Goal: Register for event/course

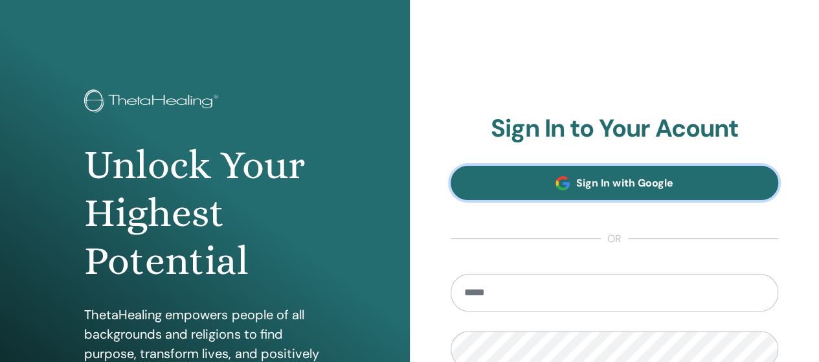
click at [616, 172] on link "Sign In with Google" at bounding box center [615, 183] width 328 height 34
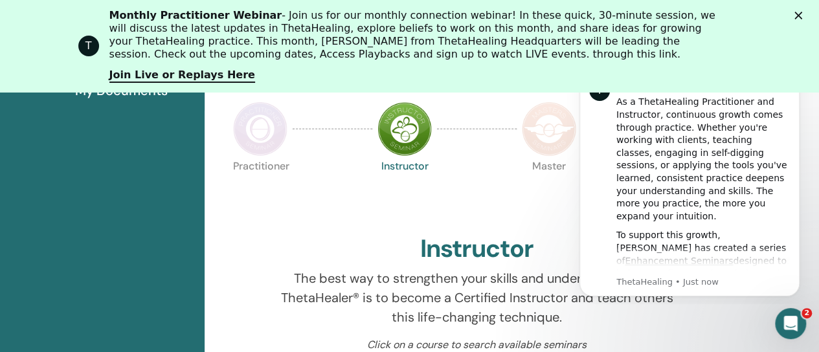
scroll to position [552, 0]
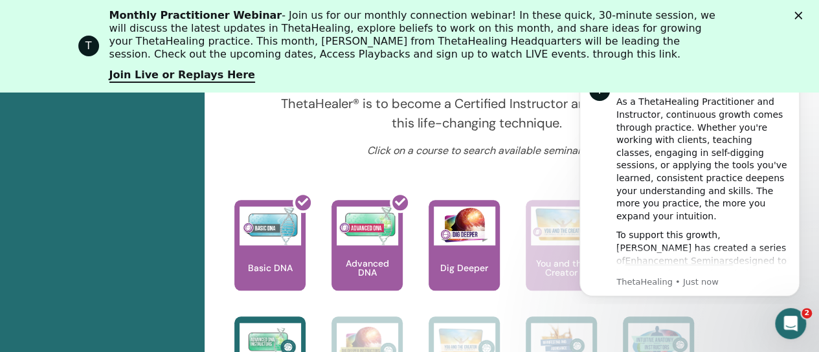
click at [450, 143] on p "Click on a course to search available seminars" at bounding box center [477, 151] width 412 height 16
click at [804, 8] on div "T Monthly Practitioner Webinar - Join us for our monthly connection webinar! In…" at bounding box center [409, 46] width 819 height 82
click at [803, 15] on icon "Close" at bounding box center [799, 16] width 8 height 8
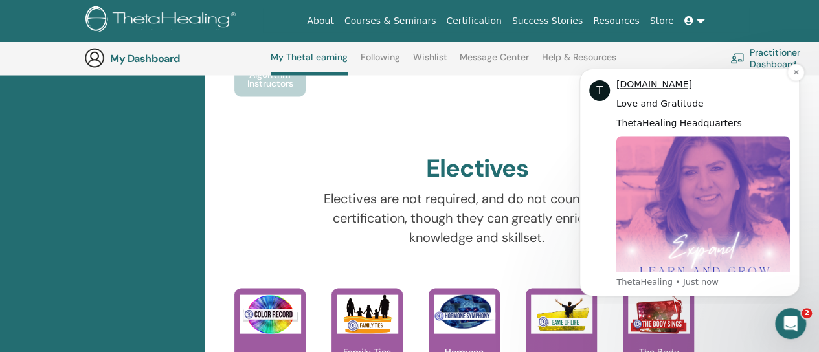
scroll to position [1329, 0]
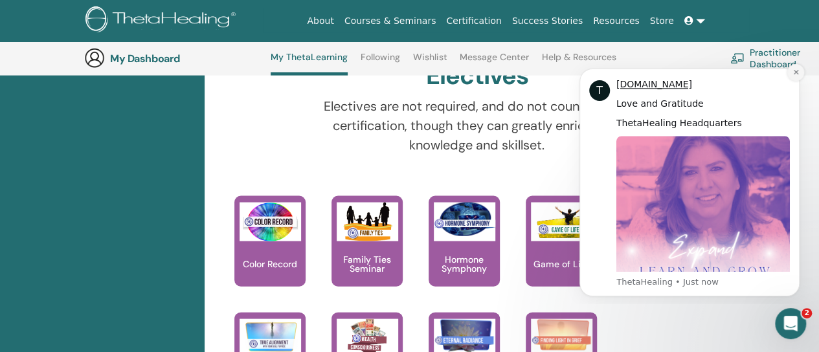
click at [799, 73] on icon "Dismiss notification" at bounding box center [796, 72] width 7 height 7
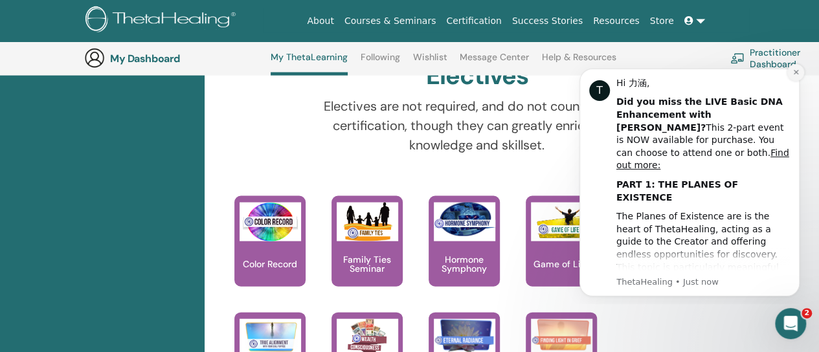
click at [793, 74] on icon "Dismiss notification" at bounding box center [796, 72] width 7 height 7
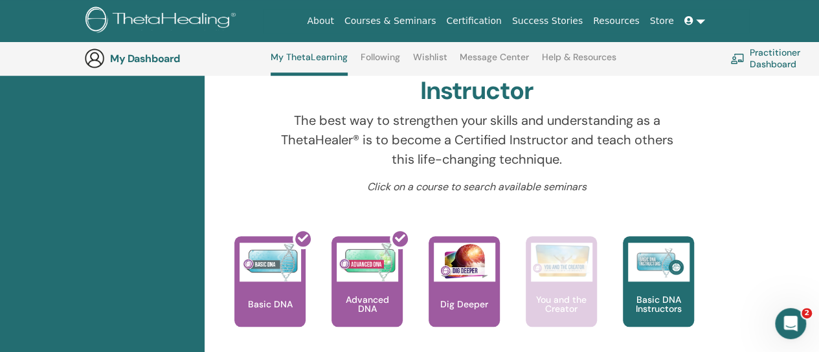
scroll to position [487, 0]
